Goal: Complete application form

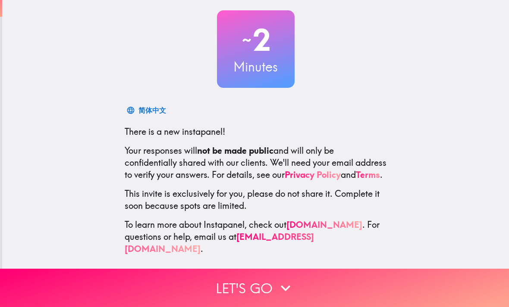
scroll to position [45, 0]
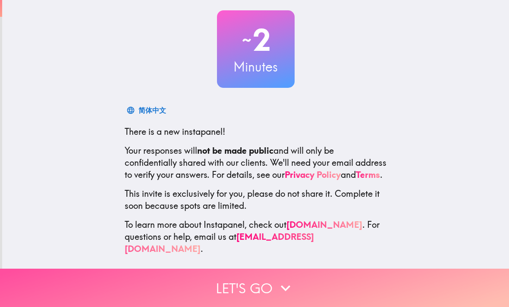
click at [345, 291] on button "Let's go" at bounding box center [254, 288] width 509 height 38
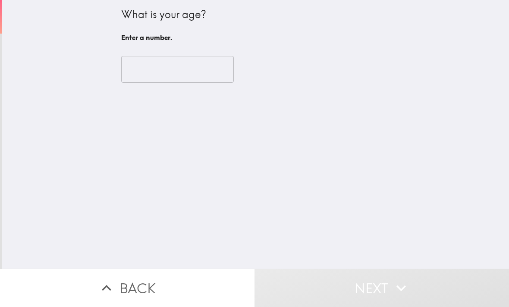
click at [185, 81] on input "number" at bounding box center [177, 69] width 113 height 27
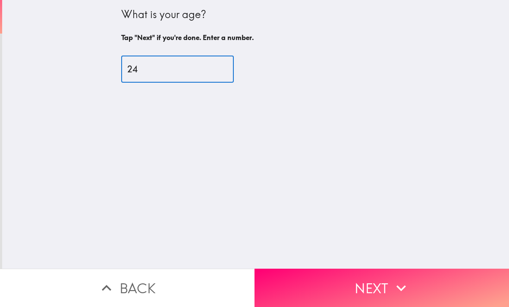
type input "24"
click at [404, 99] on div "What is your age? Tap "Next" if you're done. Enter a number. 24 ​" at bounding box center [255, 134] width 507 height 269
click at [369, 281] on button "Next" at bounding box center [381, 288] width 254 height 38
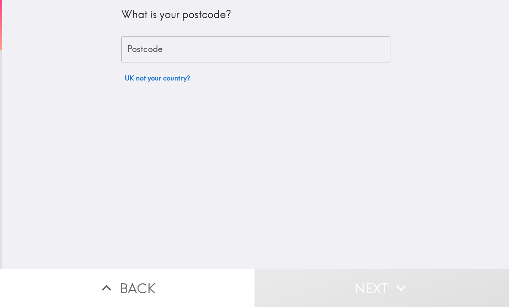
click at [310, 48] on input "Postcode" at bounding box center [255, 49] width 269 height 27
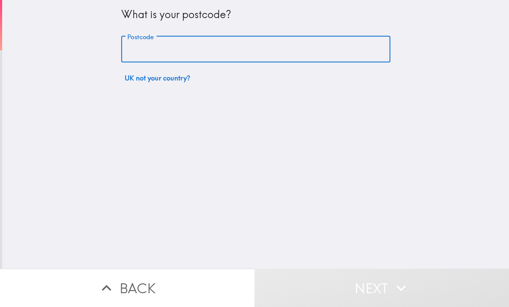
type input "BS67TX"
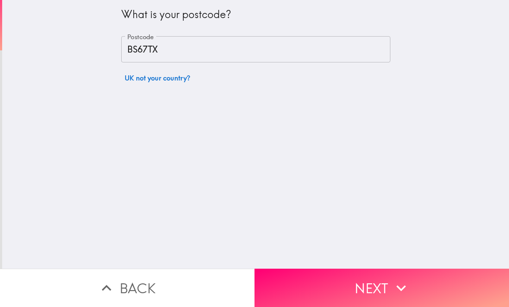
click at [361, 284] on button "Next" at bounding box center [381, 288] width 254 height 38
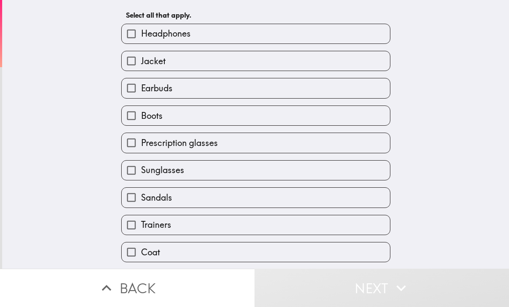
scroll to position [38, 0]
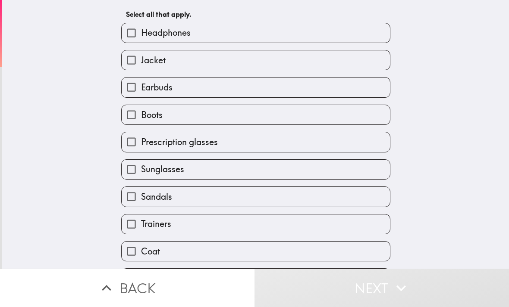
click at [325, 78] on label "Earbuds" at bounding box center [256, 87] width 268 height 19
click at [141, 78] on input "Earbuds" at bounding box center [131, 87] width 19 height 19
checkbox input "true"
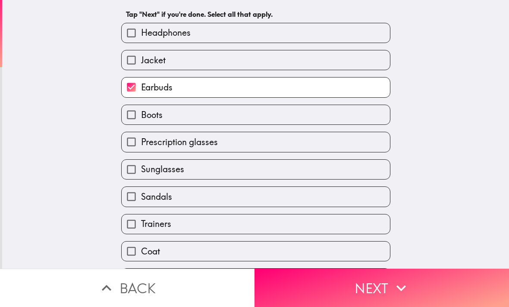
click at [243, 28] on label "Headphones" at bounding box center [256, 32] width 268 height 19
click at [141, 28] on input "Headphones" at bounding box center [131, 32] width 19 height 19
checkbox input "true"
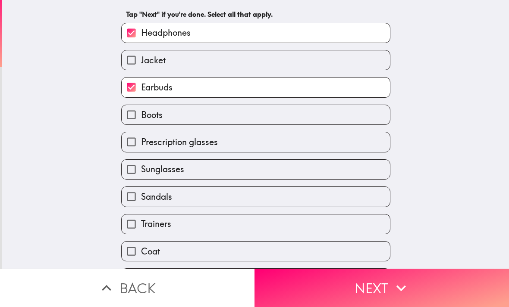
click at [226, 67] on label "Jacket" at bounding box center [256, 59] width 268 height 19
click at [141, 67] on input "Jacket" at bounding box center [131, 59] width 19 height 19
checkbox input "true"
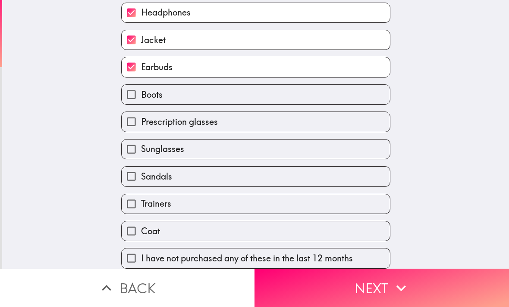
scroll to position [61, 0]
click at [272, 78] on div "Boots" at bounding box center [252, 91] width 276 height 27
click at [125, 68] on input "Earbuds" at bounding box center [131, 66] width 19 height 19
checkbox input "false"
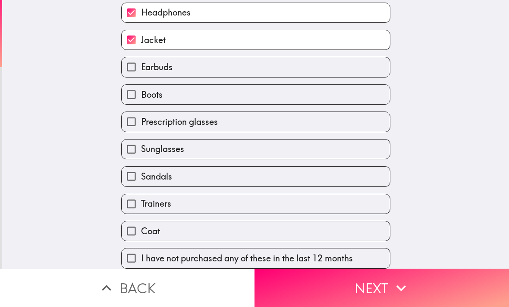
click at [255, 128] on label "Prescription glasses" at bounding box center [256, 121] width 268 height 19
click at [141, 128] on input "Prescription glasses" at bounding box center [131, 121] width 19 height 19
checkbox input "true"
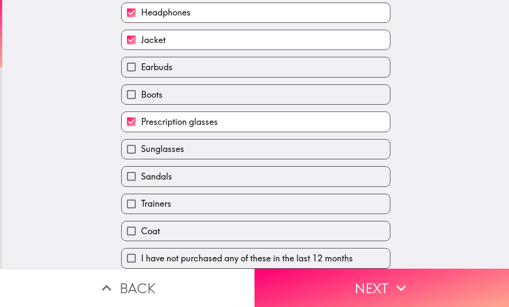
click at [225, 153] on label "Sunglasses" at bounding box center [256, 149] width 268 height 19
click at [141, 153] on input "Sunglasses" at bounding box center [131, 149] width 19 height 19
checkbox input "true"
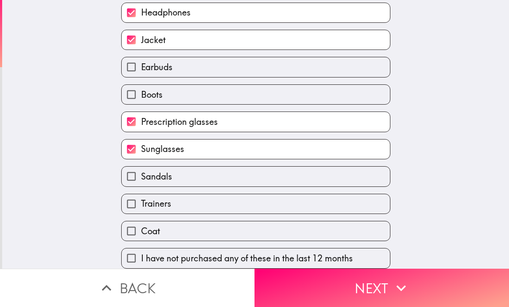
click at [219, 182] on label "Sandals" at bounding box center [256, 176] width 268 height 19
click at [141, 182] on input "Sandals" at bounding box center [131, 176] width 19 height 19
checkbox input "true"
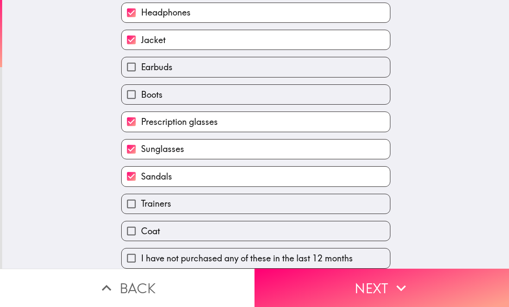
click at [214, 212] on label "Trainers" at bounding box center [256, 203] width 268 height 19
click at [141, 212] on input "Trainers" at bounding box center [131, 203] width 19 height 19
checkbox input "true"
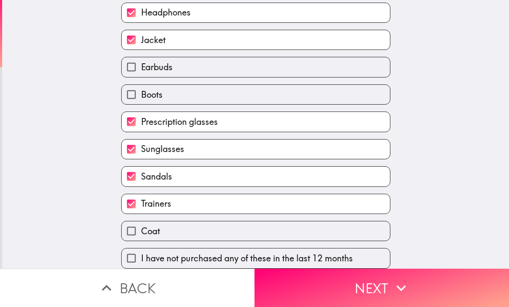
click at [371, 293] on button "Next" at bounding box center [381, 288] width 254 height 38
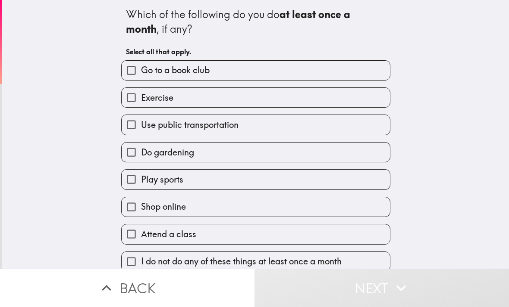
click at [337, 99] on label "Exercise" at bounding box center [256, 97] width 268 height 19
click at [141, 99] on input "Exercise" at bounding box center [131, 97] width 19 height 19
checkbox input "true"
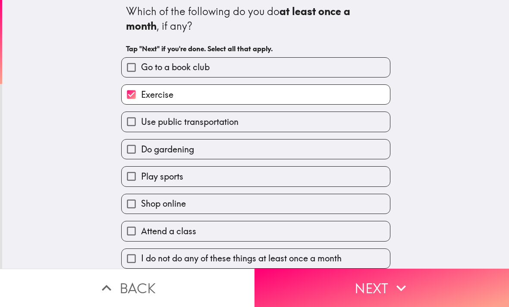
scroll to position [6, 0]
click at [349, 128] on label "Use public transportation" at bounding box center [256, 121] width 268 height 19
click at [141, 128] on input "Use public transportation" at bounding box center [131, 121] width 19 height 19
checkbox input "true"
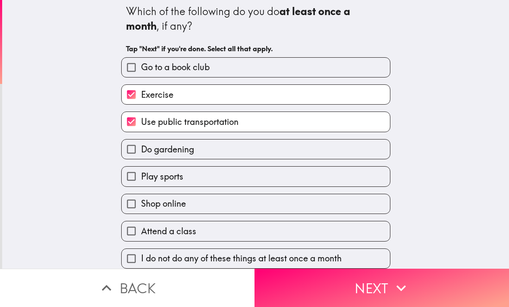
click at [303, 209] on label "Shop online" at bounding box center [256, 203] width 268 height 19
click at [141, 209] on input "Shop online" at bounding box center [131, 203] width 19 height 19
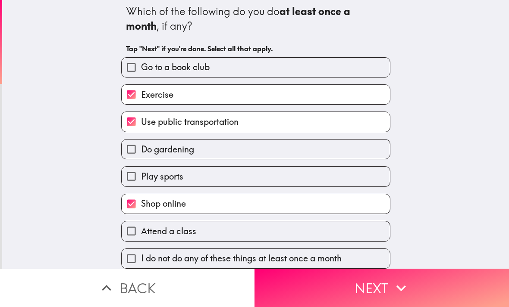
click at [305, 212] on label "Shop online" at bounding box center [256, 203] width 268 height 19
click at [141, 212] on input "Shop online" at bounding box center [131, 203] width 19 height 19
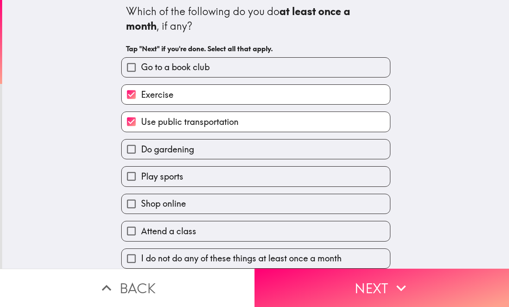
click at [302, 213] on label "Shop online" at bounding box center [256, 203] width 268 height 19
click at [141, 213] on input "Shop online" at bounding box center [131, 203] width 19 height 19
checkbox input "true"
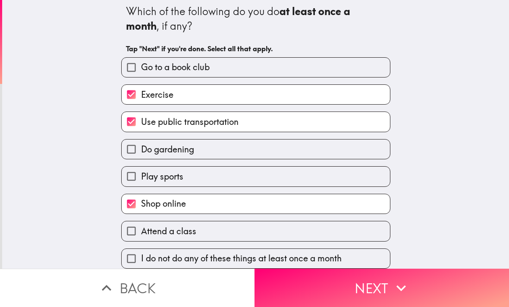
click at [385, 294] on button "Next" at bounding box center [381, 288] width 254 height 38
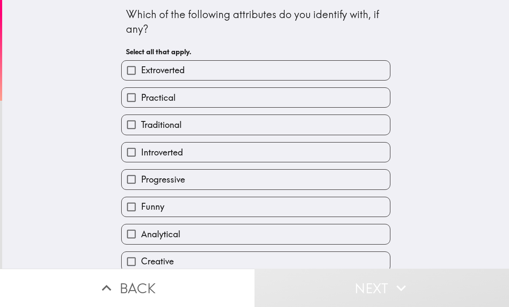
click at [228, 101] on label "Practical" at bounding box center [256, 97] width 268 height 19
click at [141, 101] on input "Practical" at bounding box center [131, 97] width 19 height 19
checkbox input "true"
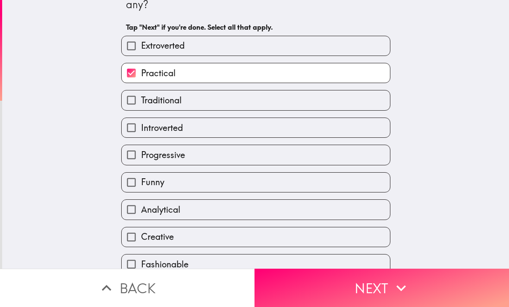
scroll to position [40, 0]
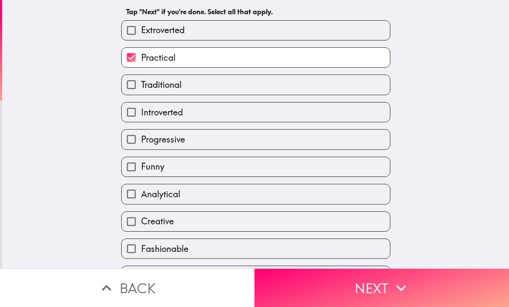
click at [359, 39] on label "Extroverted" at bounding box center [256, 30] width 268 height 19
click at [141, 39] on input "Extroverted" at bounding box center [131, 30] width 19 height 19
checkbox input "true"
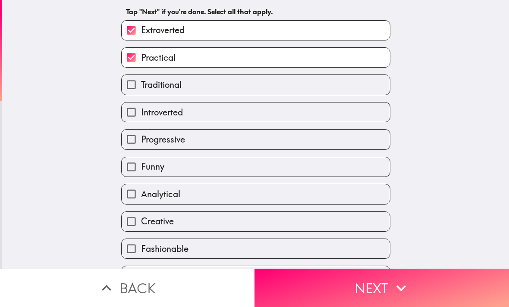
click at [326, 106] on label "Introverted" at bounding box center [256, 112] width 268 height 19
click at [141, 106] on input "Introverted" at bounding box center [131, 112] width 19 height 19
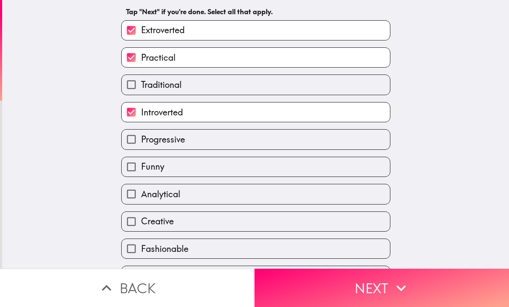
click at [317, 116] on label "Introverted" at bounding box center [256, 112] width 268 height 19
click at [141, 116] on input "Introverted" at bounding box center [131, 112] width 19 height 19
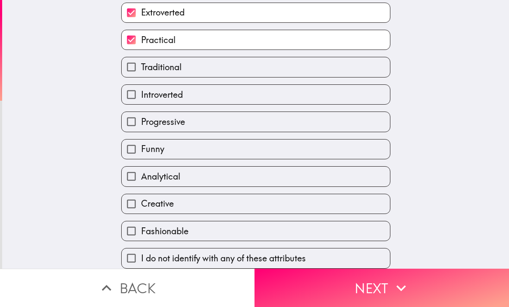
scroll to position [61, 0]
click at [335, 101] on label "Introverted" at bounding box center [256, 94] width 268 height 19
click at [141, 101] on input "Introverted" at bounding box center [131, 94] width 19 height 19
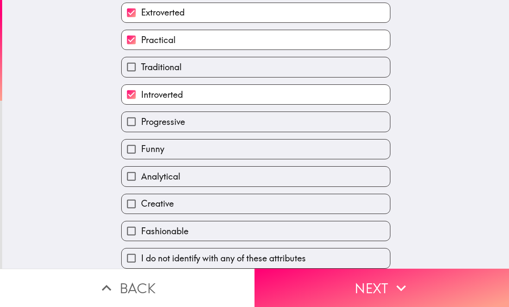
click at [353, 96] on label "Introverted" at bounding box center [256, 94] width 268 height 19
click at [141, 96] on input "Introverted" at bounding box center [131, 94] width 19 height 19
checkbox input "false"
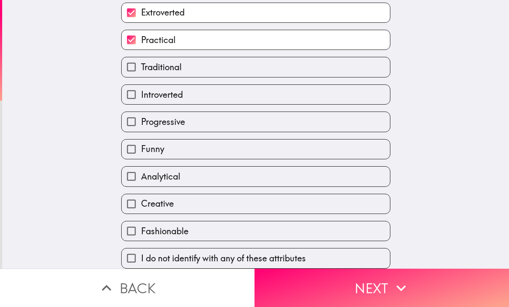
click at [309, 112] on label "Progressive" at bounding box center [256, 121] width 268 height 19
click at [141, 112] on input "Progressive" at bounding box center [131, 121] width 19 height 19
checkbox input "true"
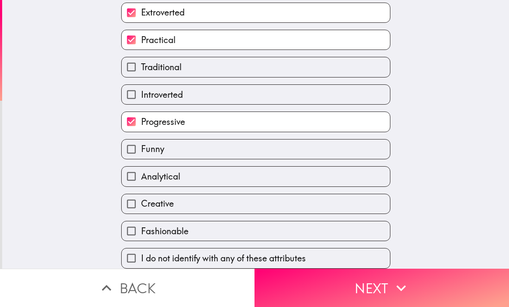
click at [277, 149] on label "Funny" at bounding box center [256, 149] width 268 height 19
click at [141, 149] on input "Funny" at bounding box center [131, 149] width 19 height 19
checkbox input "true"
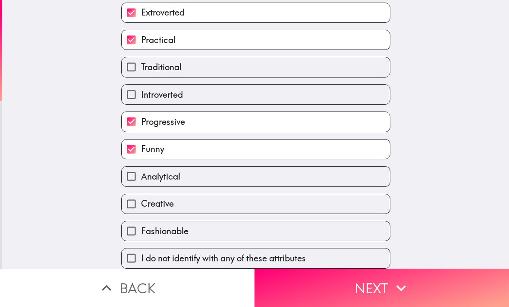
click at [301, 184] on label "Analytical" at bounding box center [256, 176] width 268 height 19
click at [141, 184] on input "Analytical" at bounding box center [131, 176] width 19 height 19
checkbox input "true"
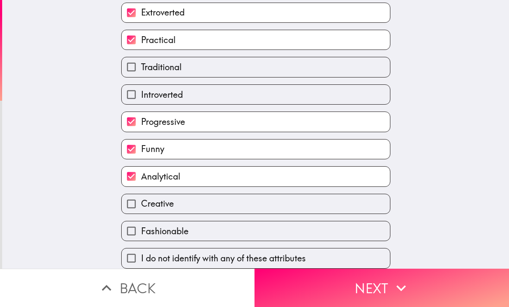
click at [289, 211] on label "Creative" at bounding box center [256, 203] width 268 height 19
click at [141, 211] on input "Creative" at bounding box center [131, 203] width 19 height 19
checkbox input "true"
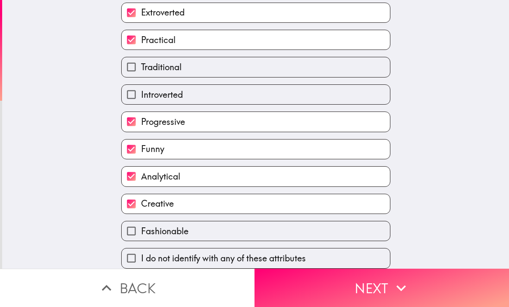
click at [345, 236] on label "Fashionable" at bounding box center [256, 231] width 268 height 19
click at [141, 236] on input "Fashionable" at bounding box center [131, 231] width 19 height 19
checkbox input "true"
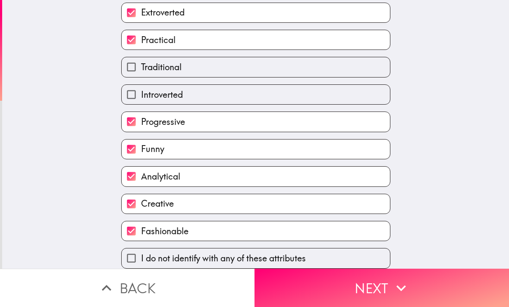
click at [364, 292] on button "Next" at bounding box center [381, 288] width 254 height 38
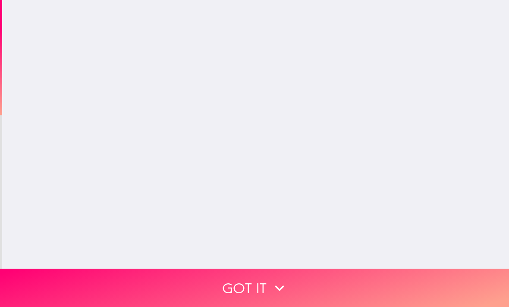
scroll to position [0, 0]
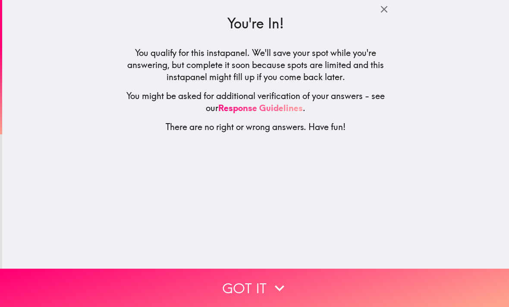
click at [349, 288] on button "Got it" at bounding box center [254, 288] width 509 height 38
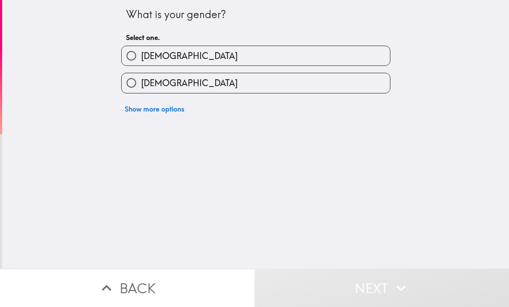
click at [224, 89] on label "[DEMOGRAPHIC_DATA]" at bounding box center [256, 82] width 268 height 19
click at [141, 89] on input "[DEMOGRAPHIC_DATA]" at bounding box center [131, 82] width 19 height 19
radio input "true"
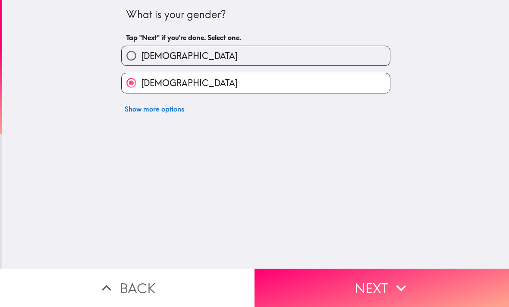
click at [428, 300] on button "Next" at bounding box center [381, 288] width 254 height 38
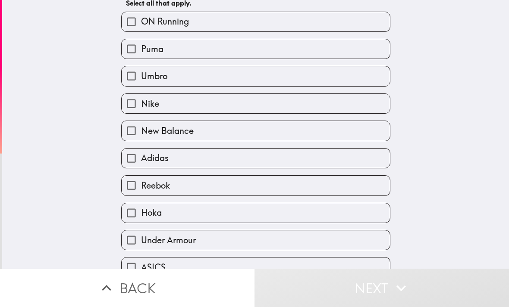
scroll to position [50, 0]
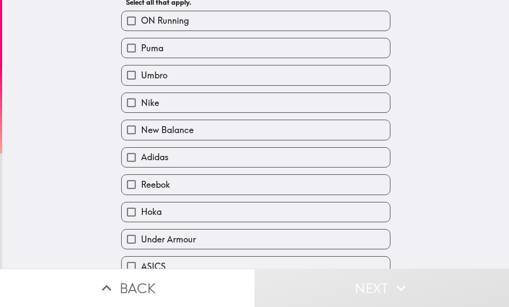
click at [319, 66] on label "Umbro" at bounding box center [256, 75] width 268 height 19
click at [141, 66] on input "Umbro" at bounding box center [131, 75] width 19 height 19
checkbox input "true"
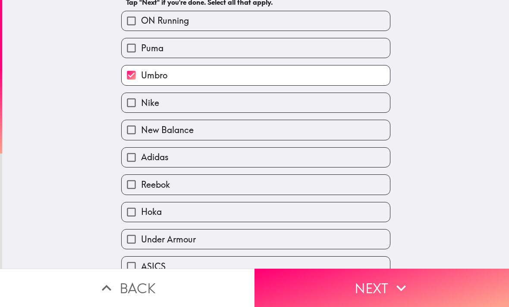
click at [301, 52] on label "Puma" at bounding box center [256, 47] width 268 height 19
click at [141, 52] on input "Puma" at bounding box center [131, 47] width 19 height 19
checkbox input "true"
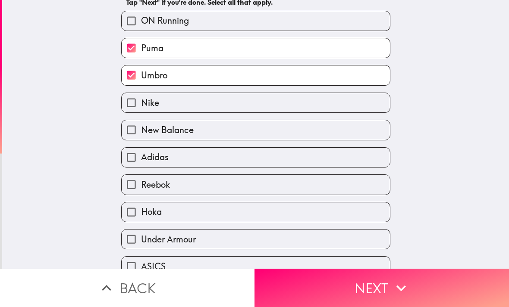
click at [287, 83] on label "Umbro" at bounding box center [256, 75] width 268 height 19
click at [141, 83] on input "Umbro" at bounding box center [131, 75] width 19 height 19
checkbox input "false"
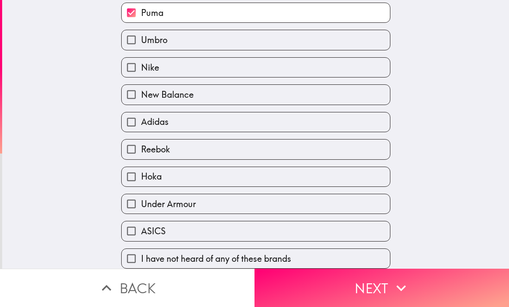
scroll to position [89, 0]
click at [281, 94] on label "New Balance" at bounding box center [256, 94] width 268 height 19
click at [141, 94] on input "New Balance" at bounding box center [131, 94] width 19 height 19
checkbox input "true"
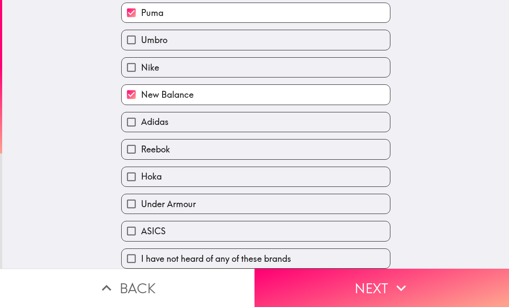
click at [137, 60] on input "Nike" at bounding box center [131, 67] width 19 height 19
checkbox input "true"
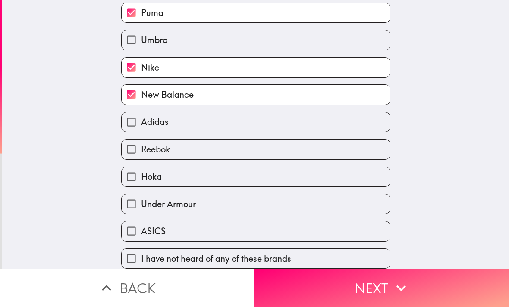
click at [136, 122] on input "Adidas" at bounding box center [131, 122] width 19 height 19
checkbox input "true"
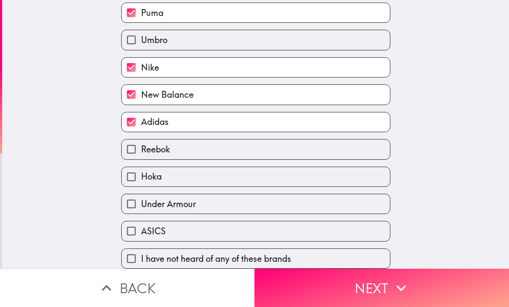
click at [135, 149] on input "Reebok" at bounding box center [131, 149] width 19 height 19
checkbox input "true"
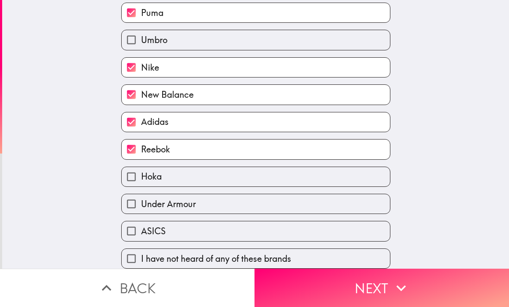
click at [138, 201] on input "Under Armour" at bounding box center [131, 203] width 19 height 19
checkbox input "true"
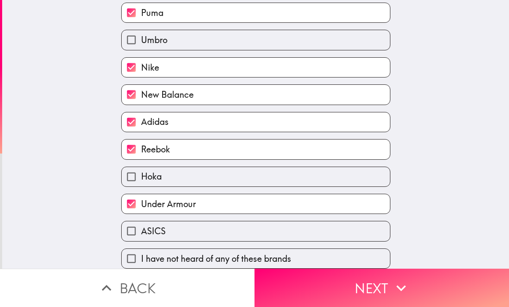
click at [341, 285] on button "Next" at bounding box center [381, 288] width 254 height 38
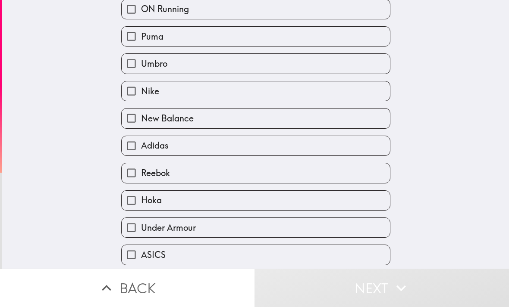
scroll to position [62, 0]
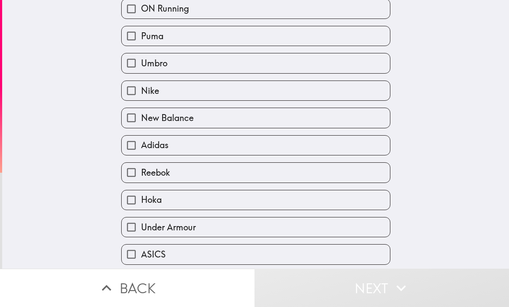
click at [197, 93] on label "Nike" at bounding box center [256, 90] width 268 height 19
click at [141, 93] on input "Nike" at bounding box center [131, 90] width 19 height 19
checkbox input "true"
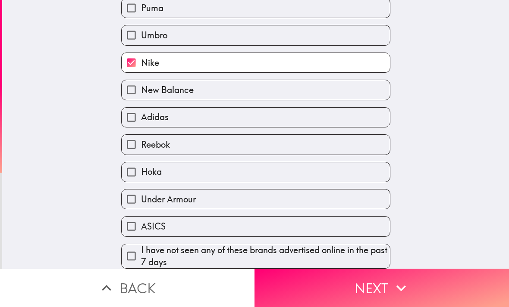
scroll to position [94, 0]
click at [361, 282] on button "Next" at bounding box center [381, 288] width 254 height 38
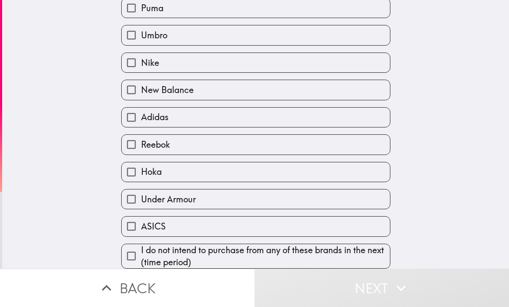
scroll to position [94, 0]
click at [349, 263] on span "I do not intend to purchase from any of these brands in the next (time period)" at bounding box center [265, 256] width 249 height 24
click at [141, 263] on input "I do not intend to purchase from any of these brands in the next (time period)" at bounding box center [131, 256] width 19 height 19
checkbox input "true"
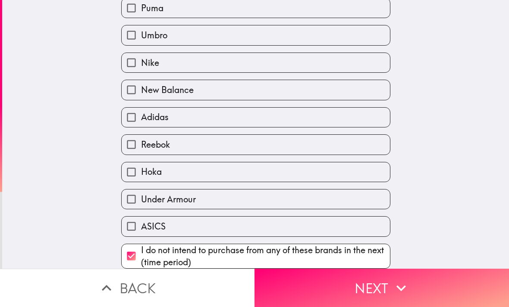
click at [360, 286] on button "Next" at bounding box center [381, 288] width 254 height 38
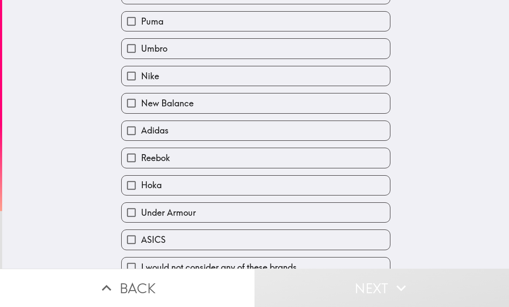
scroll to position [78, 0]
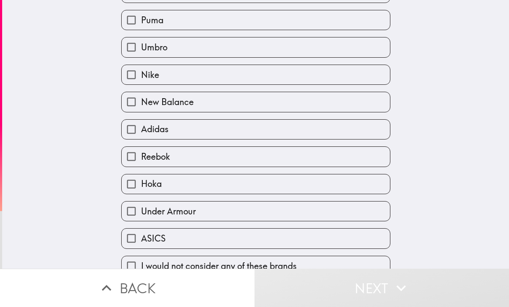
click at [354, 101] on label "New Balance" at bounding box center [256, 101] width 268 height 19
click at [141, 101] on input "New Balance" at bounding box center [131, 101] width 19 height 19
checkbox input "true"
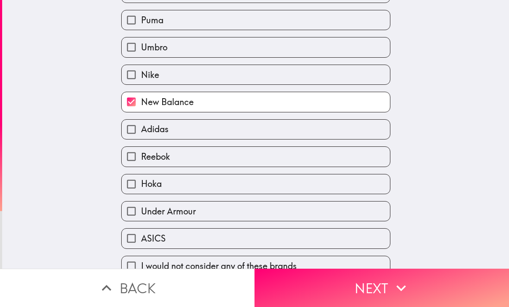
click at [396, 293] on icon "button" at bounding box center [400, 288] width 19 height 19
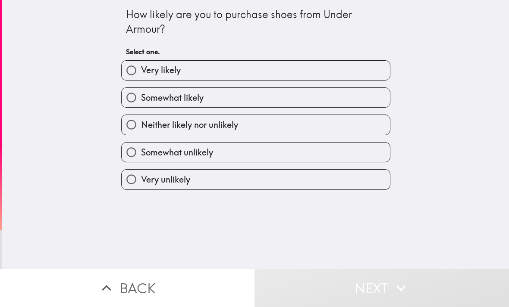
click at [332, 181] on label "Very unlikely" at bounding box center [256, 179] width 268 height 19
click at [141, 181] on input "Very unlikely" at bounding box center [131, 179] width 19 height 19
radio input "true"
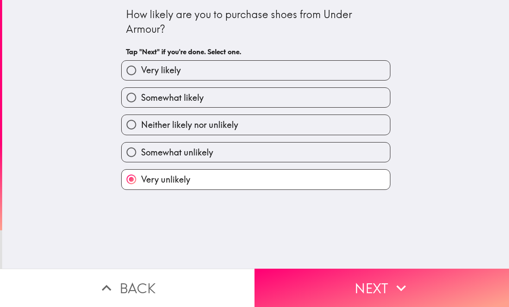
click at [341, 157] on label "Somewhat unlikely" at bounding box center [256, 152] width 268 height 19
click at [141, 157] on input "Somewhat unlikely" at bounding box center [131, 152] width 19 height 19
radio input "true"
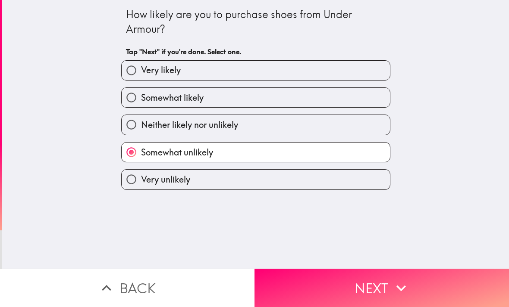
click at [378, 293] on button "Next" at bounding box center [381, 288] width 254 height 38
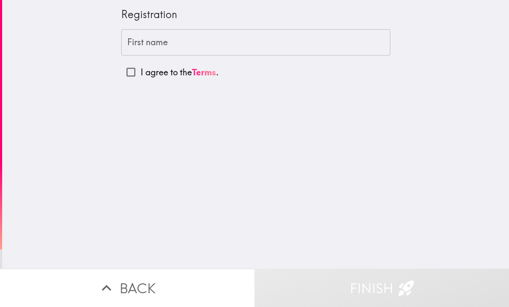
click at [362, 35] on input "First name" at bounding box center [255, 42] width 269 height 27
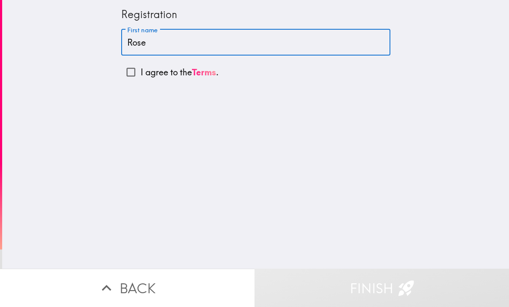
type input "Rose"
click at [169, 66] on p "I agree to the Terms ." at bounding box center [180, 72] width 78 height 12
click at [141, 66] on input "I agree to the Terms ." at bounding box center [130, 72] width 19 height 19
checkbox input "true"
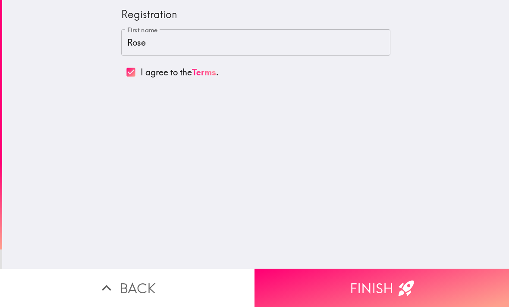
click at [366, 285] on button "Finish" at bounding box center [381, 288] width 254 height 38
